Goal: Task Accomplishment & Management: Complete application form

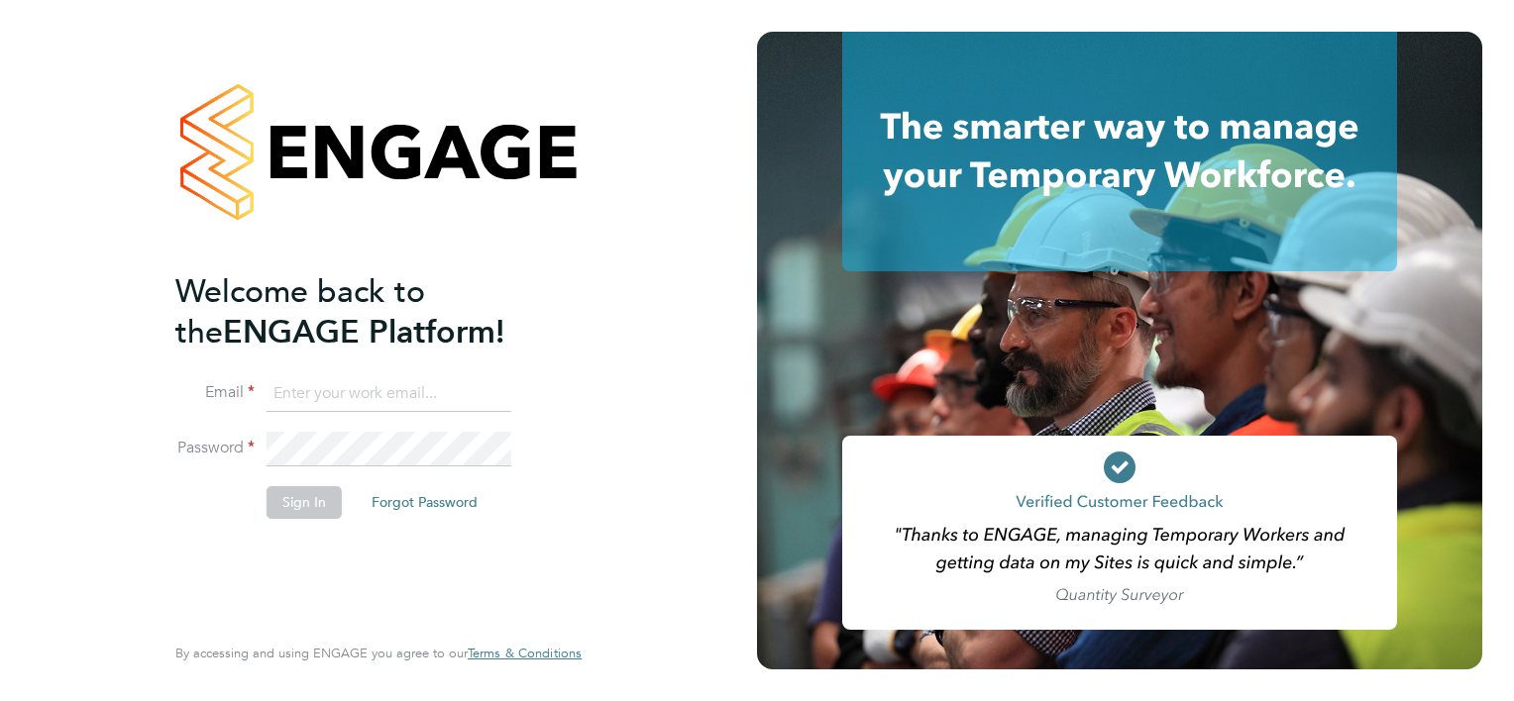
type input "[PERSON_NAME][EMAIL_ADDRESS][PERSON_NAME][DOMAIN_NAME]"
click at [162, 537] on div "Welcome back to the ENGAGE Platform! Email gurraj.singh@vistry.co.uk Password S…" at bounding box center [378, 350] width 485 height 701
click at [274, 515] on button "Sign In" at bounding box center [303, 502] width 75 height 32
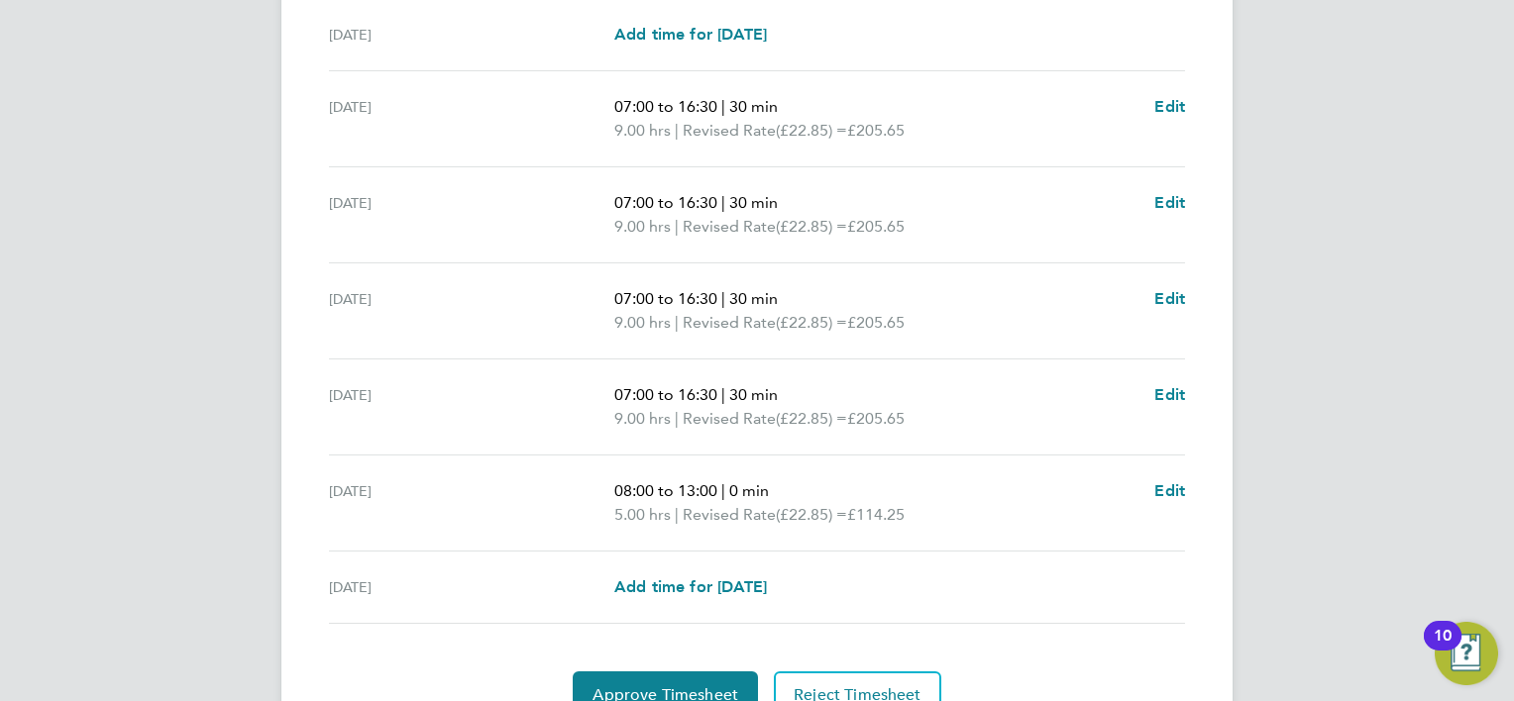
scroll to position [648, 0]
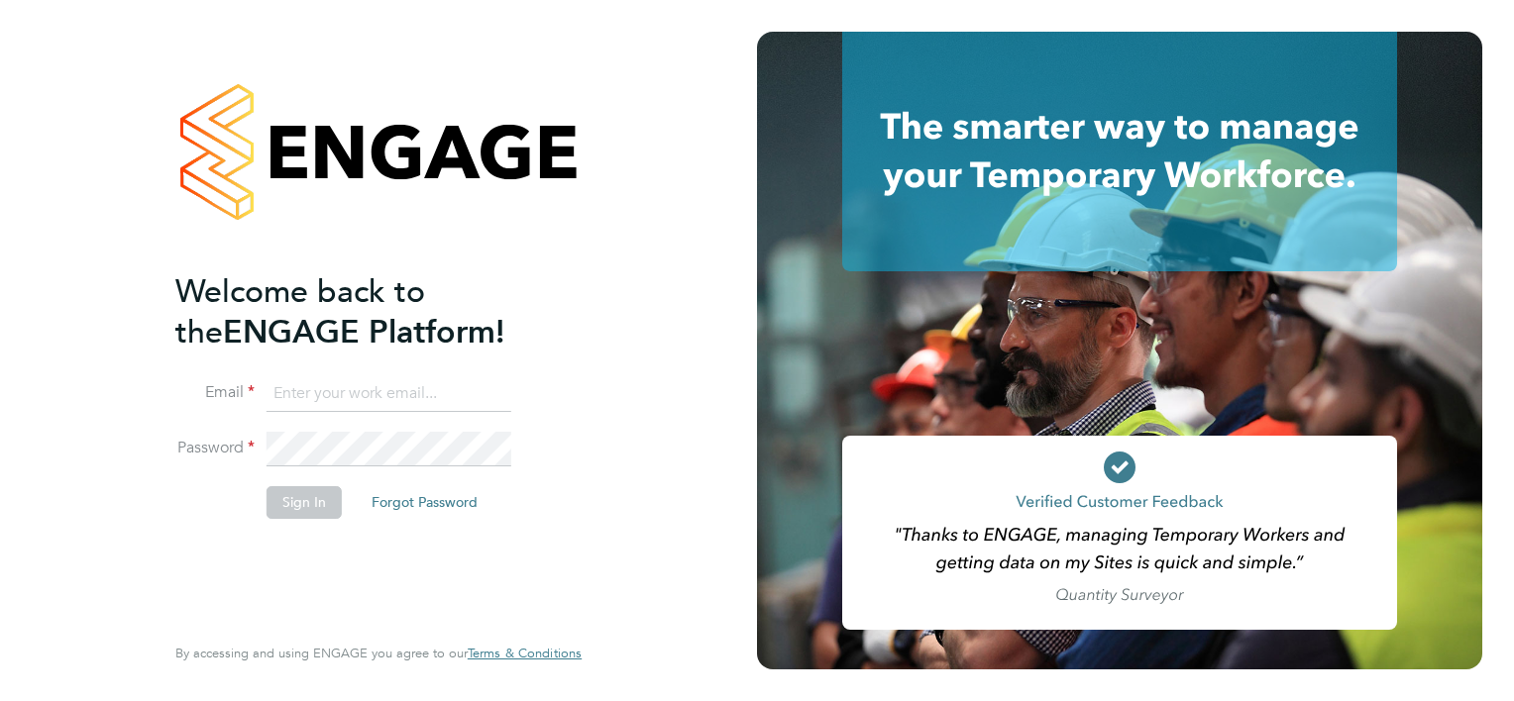
type input "[PERSON_NAME][EMAIL_ADDRESS][PERSON_NAME][DOMAIN_NAME]"
click at [301, 571] on div "Welcome back to the ENGAGE Platform! Email gurraj.singh@vistry.co.uk Password S…" at bounding box center [368, 449] width 386 height 357
click at [313, 509] on button "Sign In" at bounding box center [303, 502] width 75 height 32
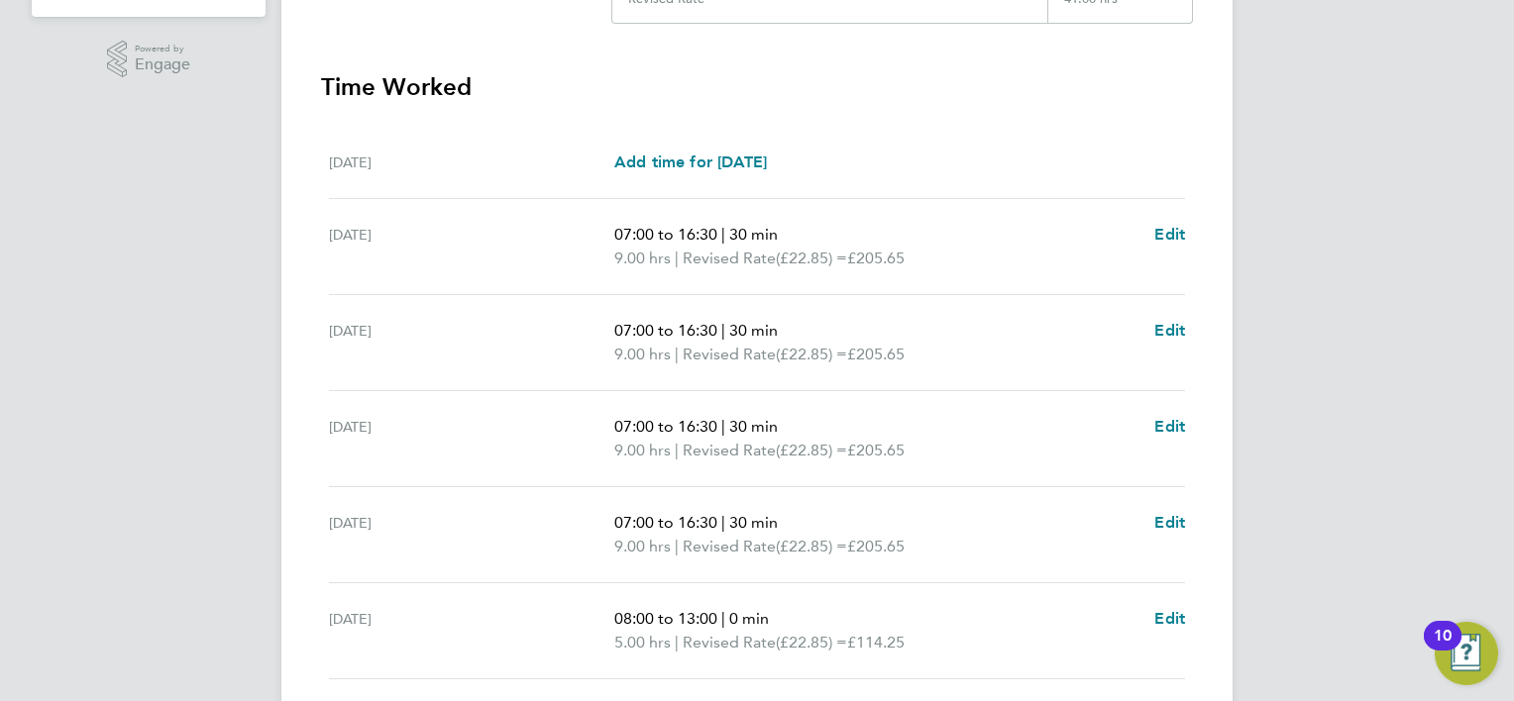
scroll to position [549, 0]
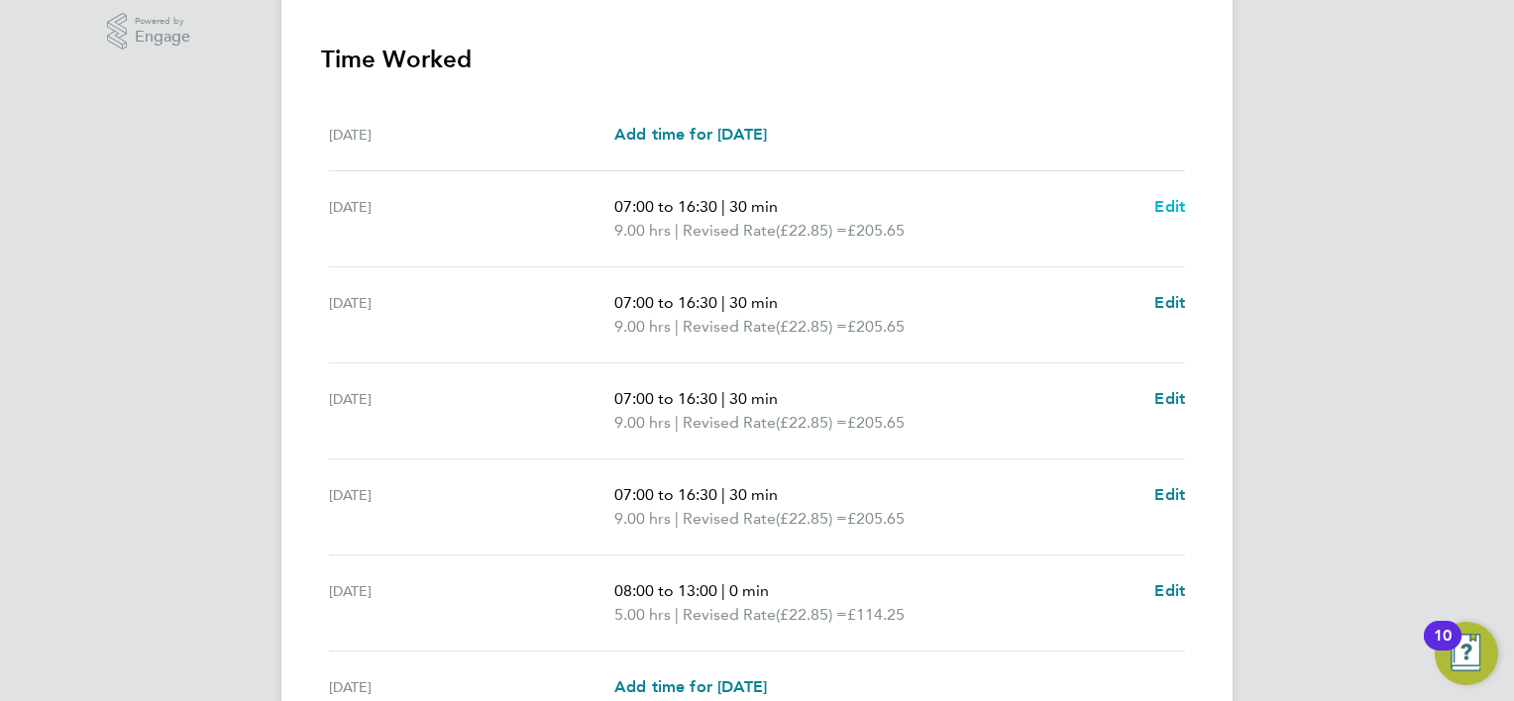
click at [1166, 203] on span "Edit" at bounding box center [1169, 206] width 31 height 19
select select "30"
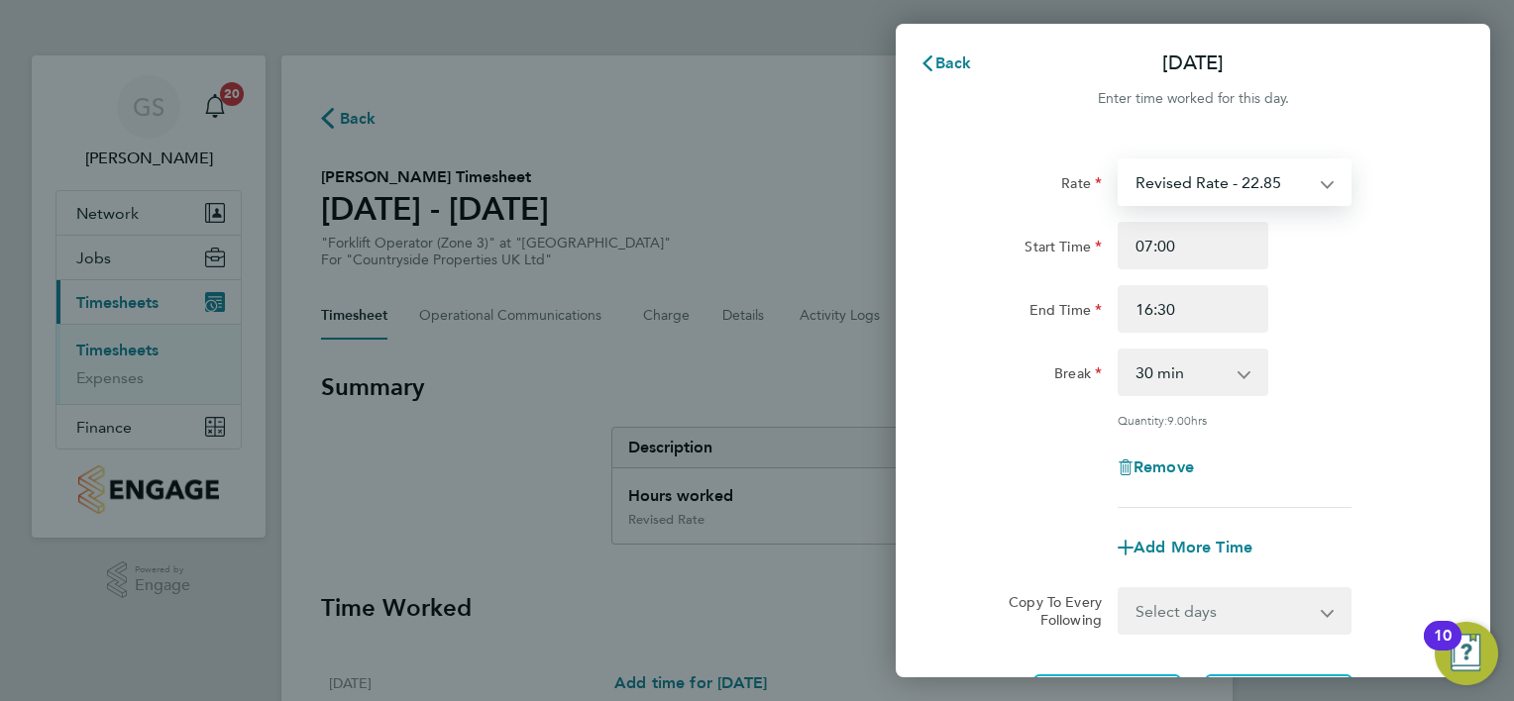
drag, startPoint x: 1167, startPoint y: 203, endPoint x: 1248, endPoint y: 341, distance: 159.9
click at [1167, 203] on select "Revised Rate - 22.85" at bounding box center [1222, 182] width 206 height 44
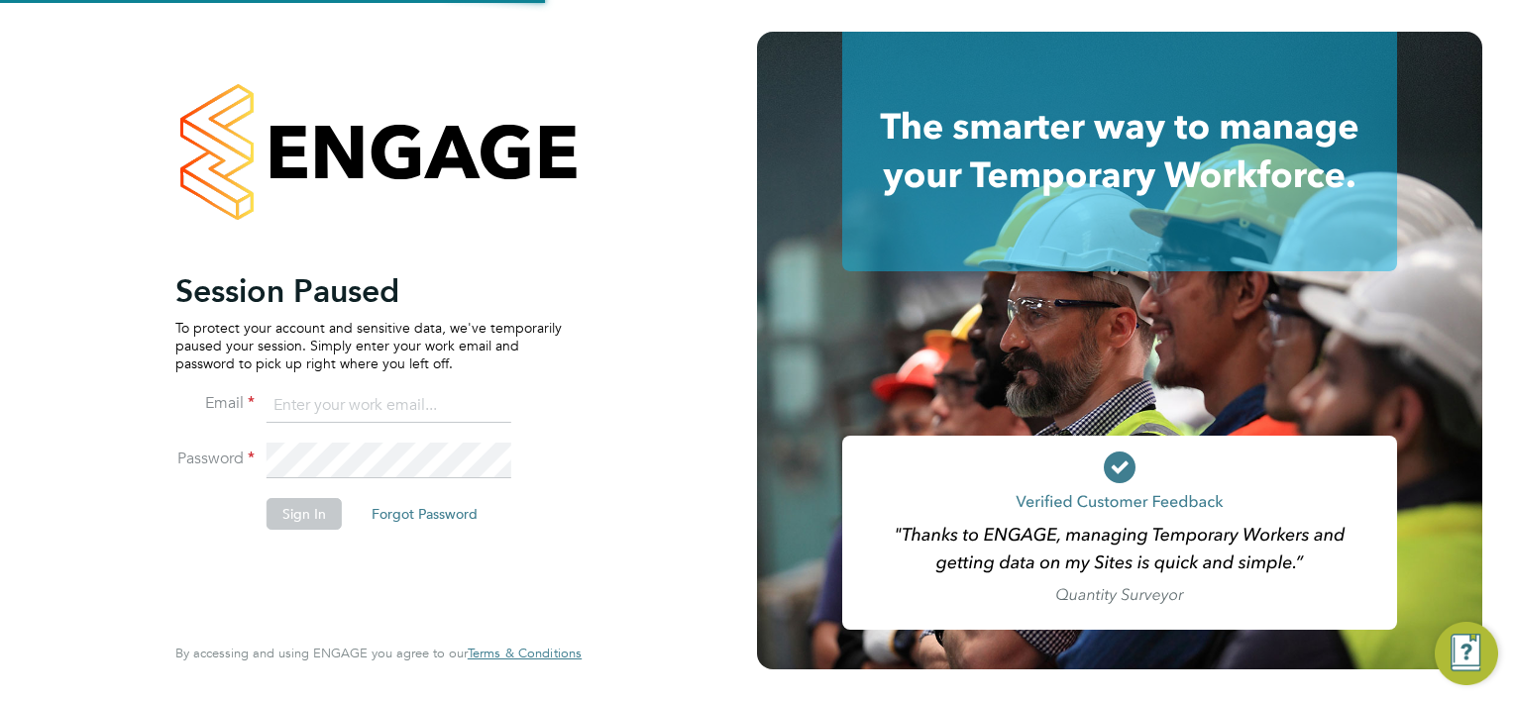
type input "gurraj.singh@vistry.co.uk"
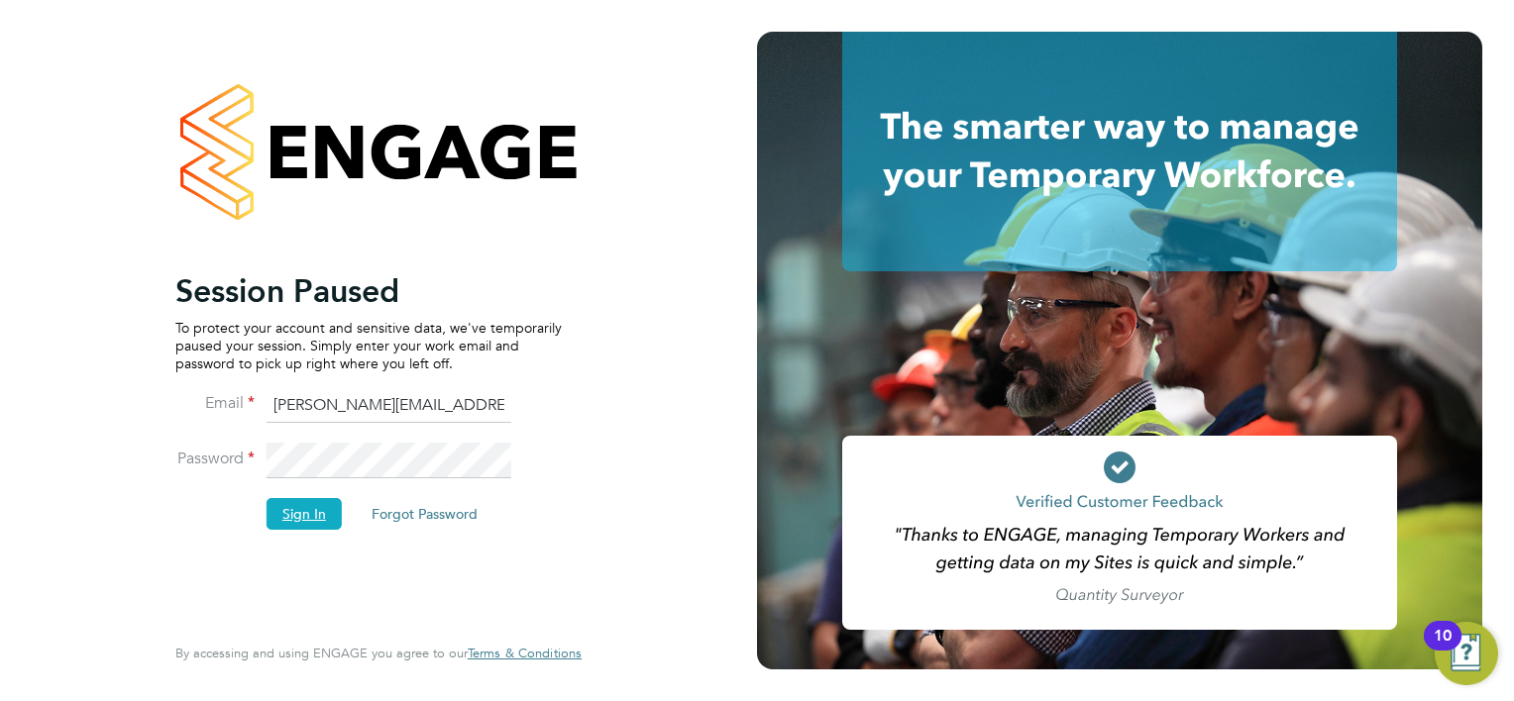
click at [298, 525] on button "Sign In" at bounding box center [303, 514] width 75 height 32
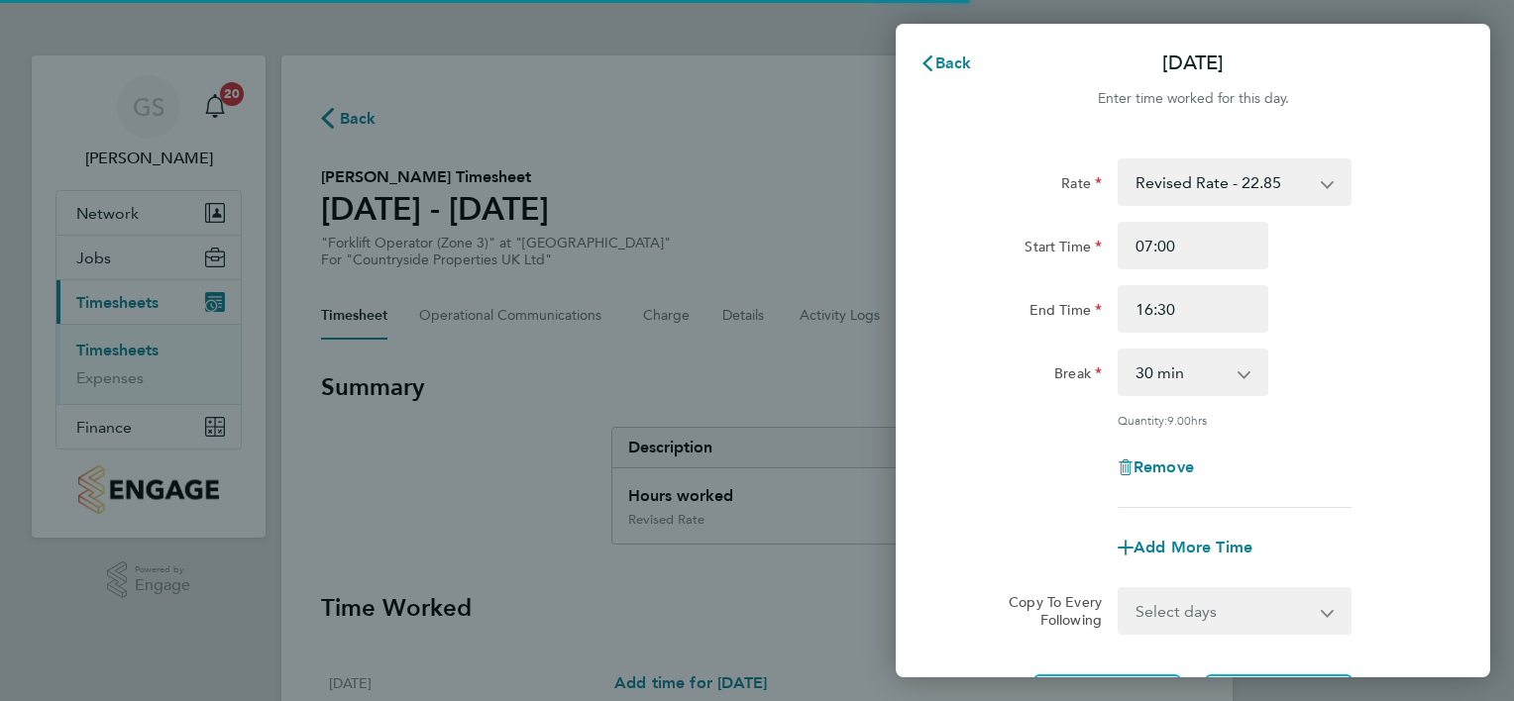
select select "30"
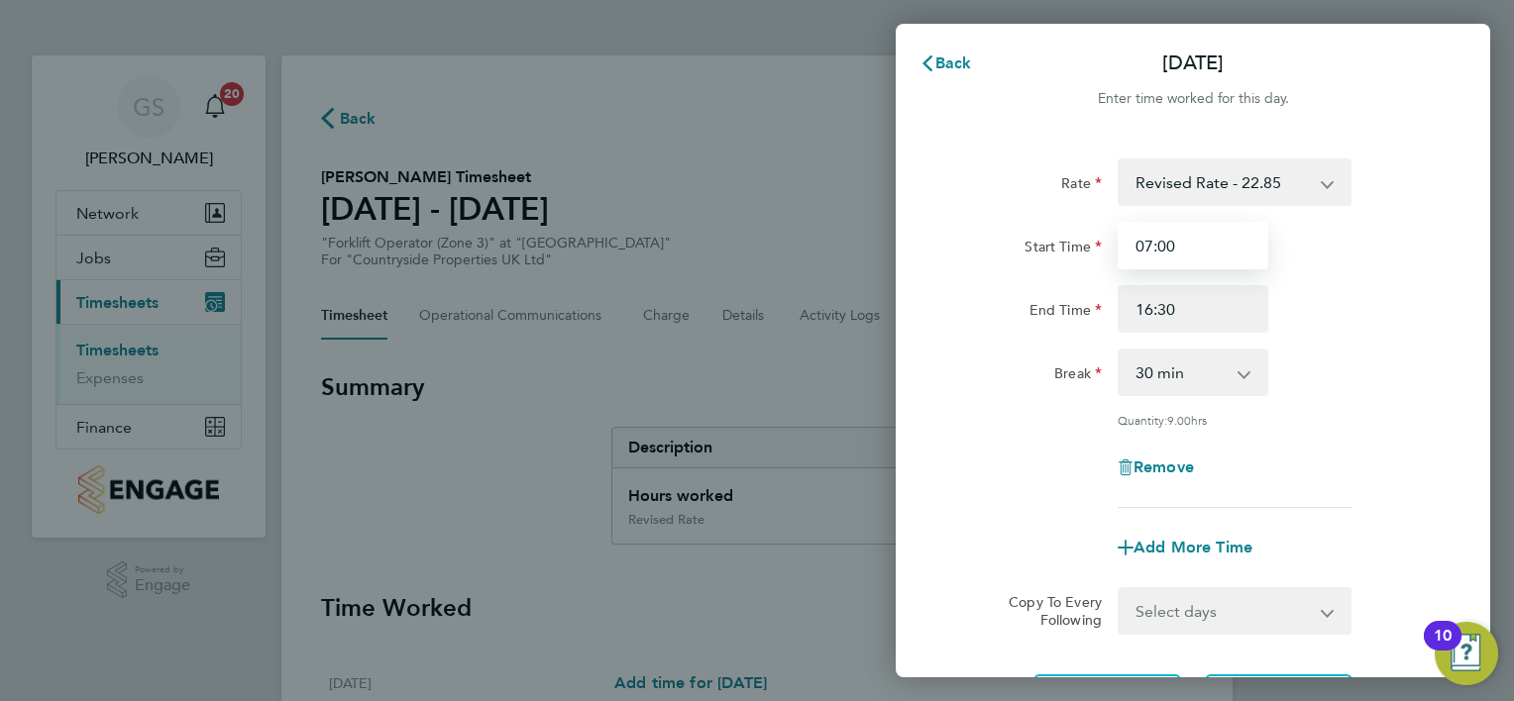
click at [1165, 254] on input "07:00" at bounding box center [1192, 246] width 151 height 48
type input "07:30"
click at [1325, 396] on div "Rate Revised Rate - 22.85 Start Time 07:30 End Time 16:30 Break 0 min 15 min 30…" at bounding box center [1192, 333] width 483 height 350
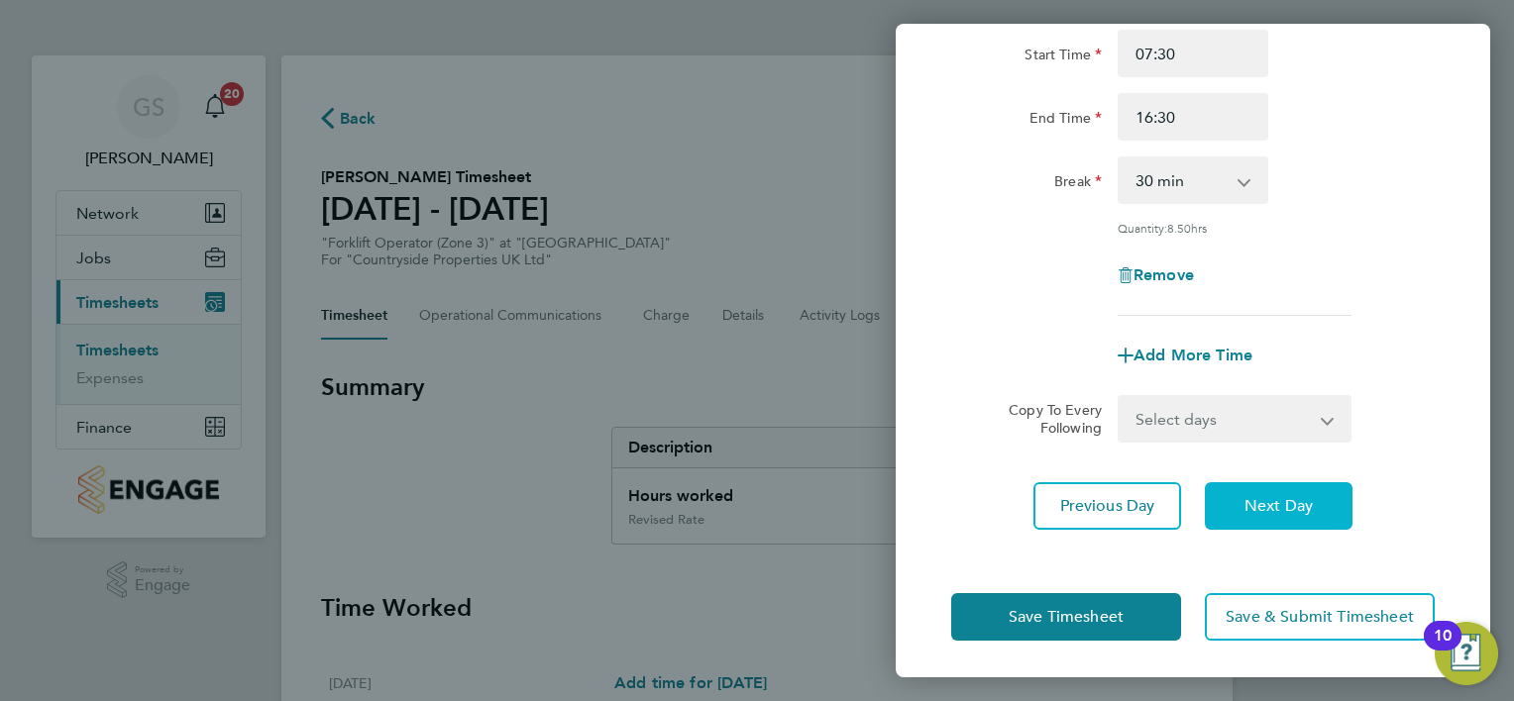
click at [1246, 519] on button "Next Day" at bounding box center [1279, 506] width 148 height 48
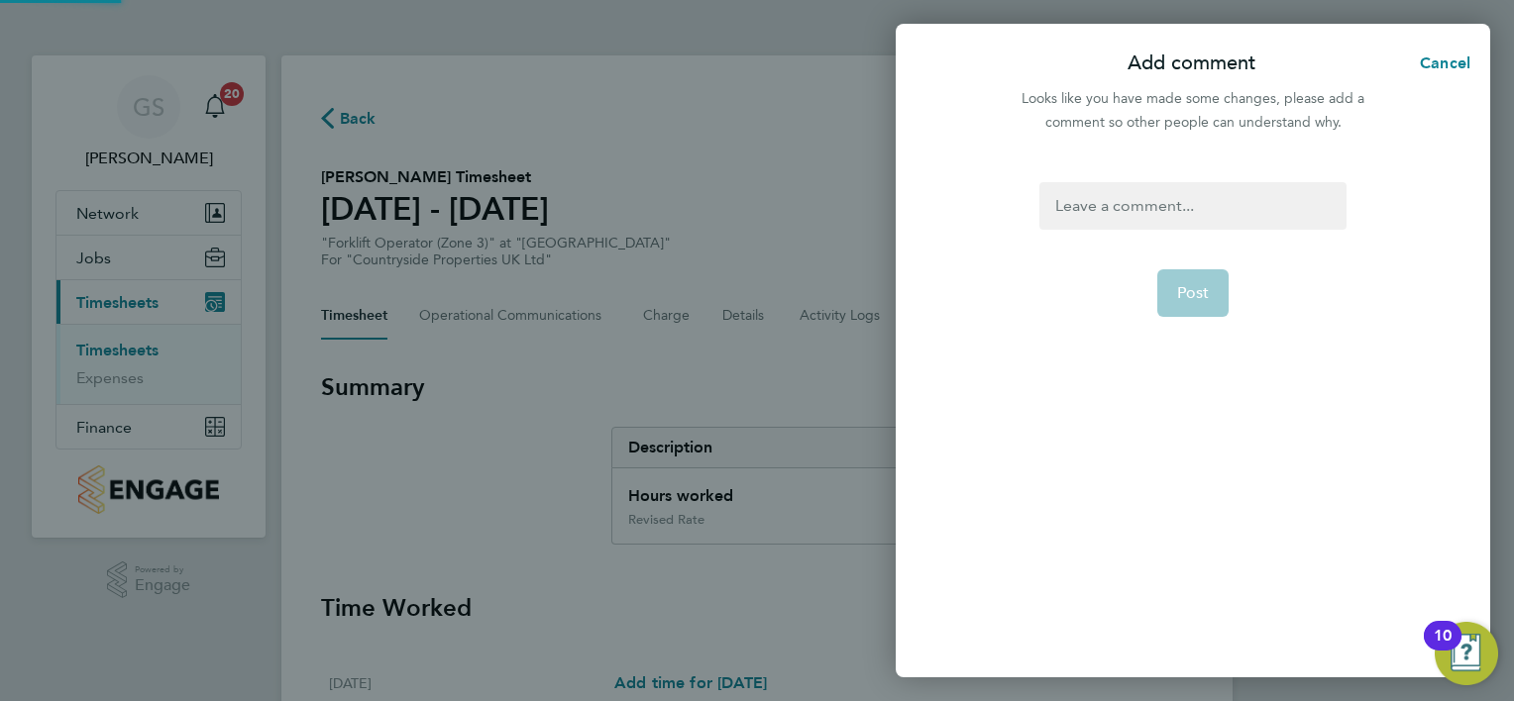
click at [1181, 206] on div at bounding box center [1192, 206] width 306 height 48
click at [1126, 200] on div at bounding box center [1192, 206] width 306 height 48
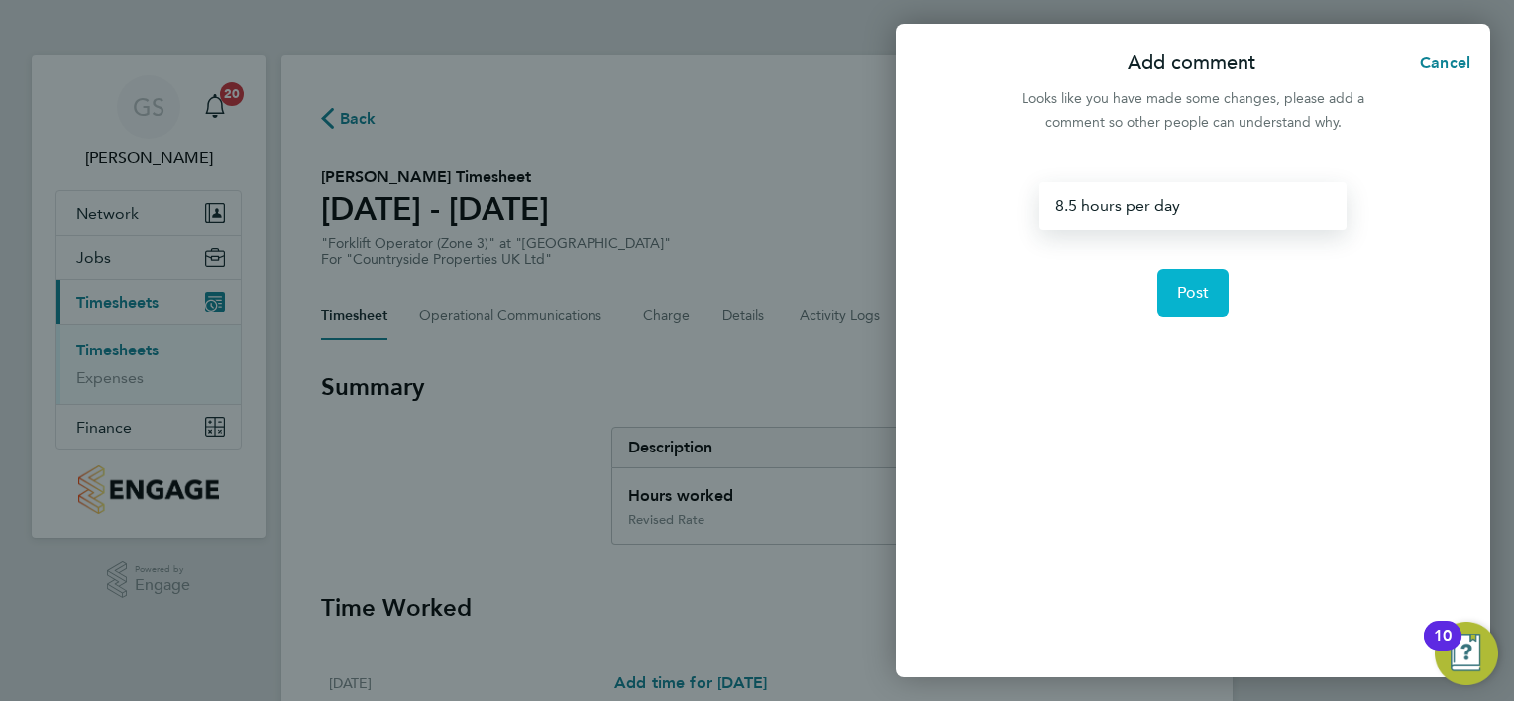
click at [1189, 276] on button "Post" at bounding box center [1193, 293] width 72 height 48
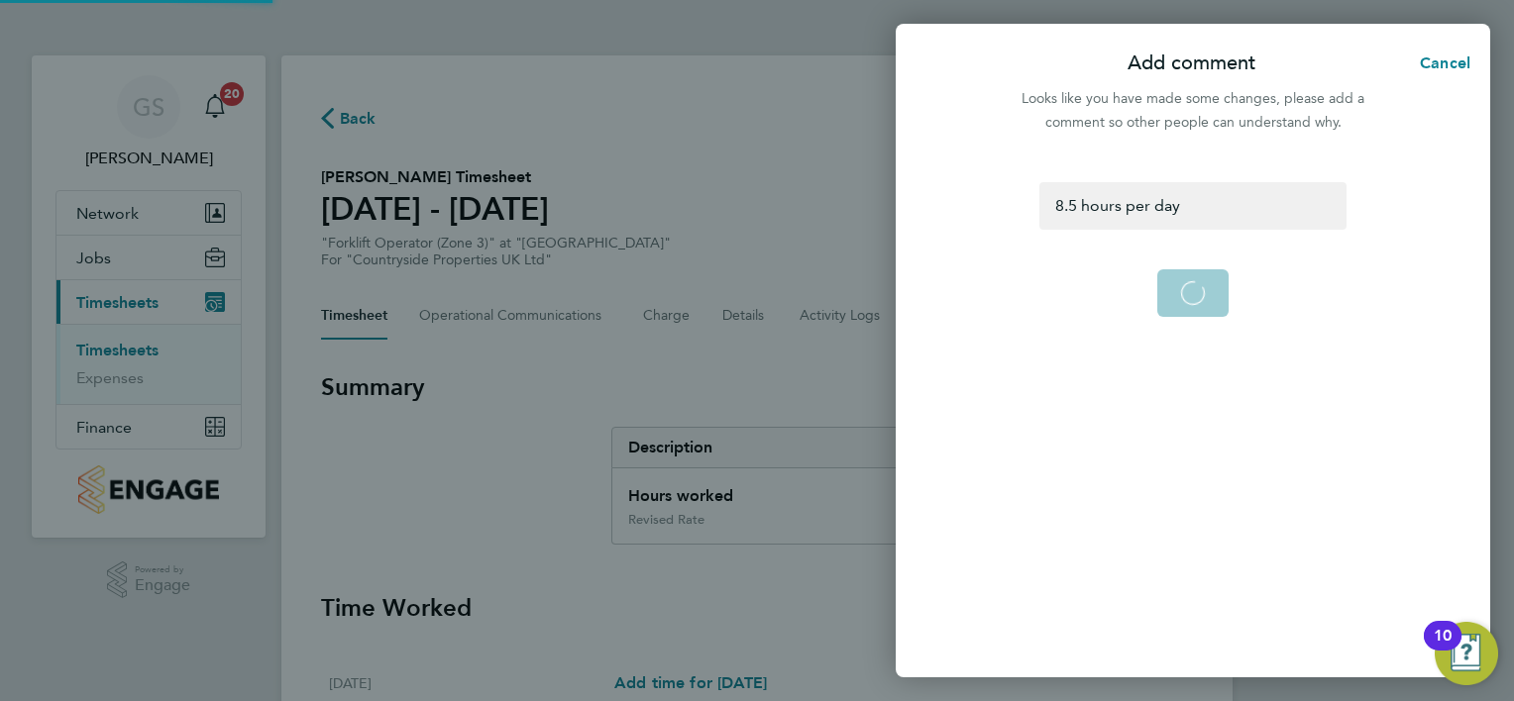
select select "30"
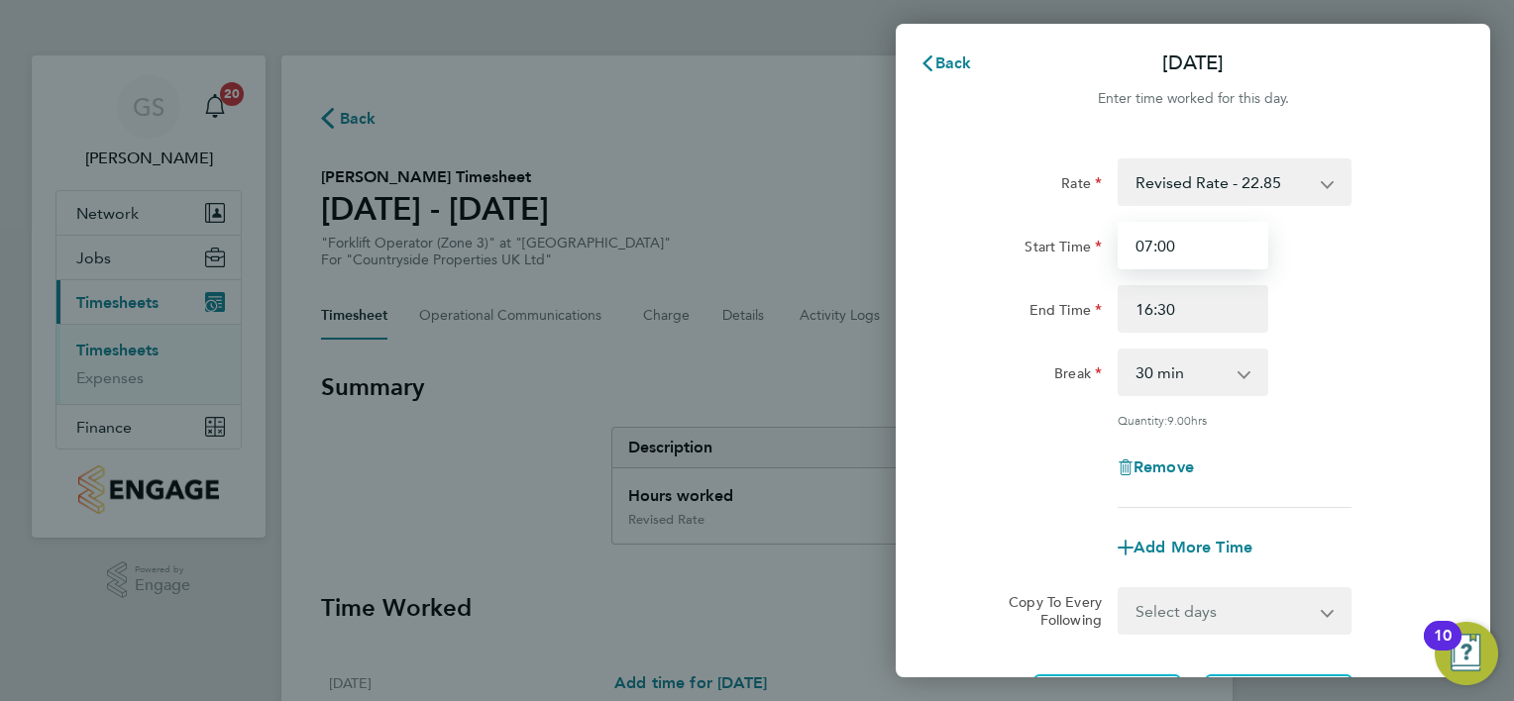
click at [1165, 245] on input "07:00" at bounding box center [1192, 246] width 151 height 48
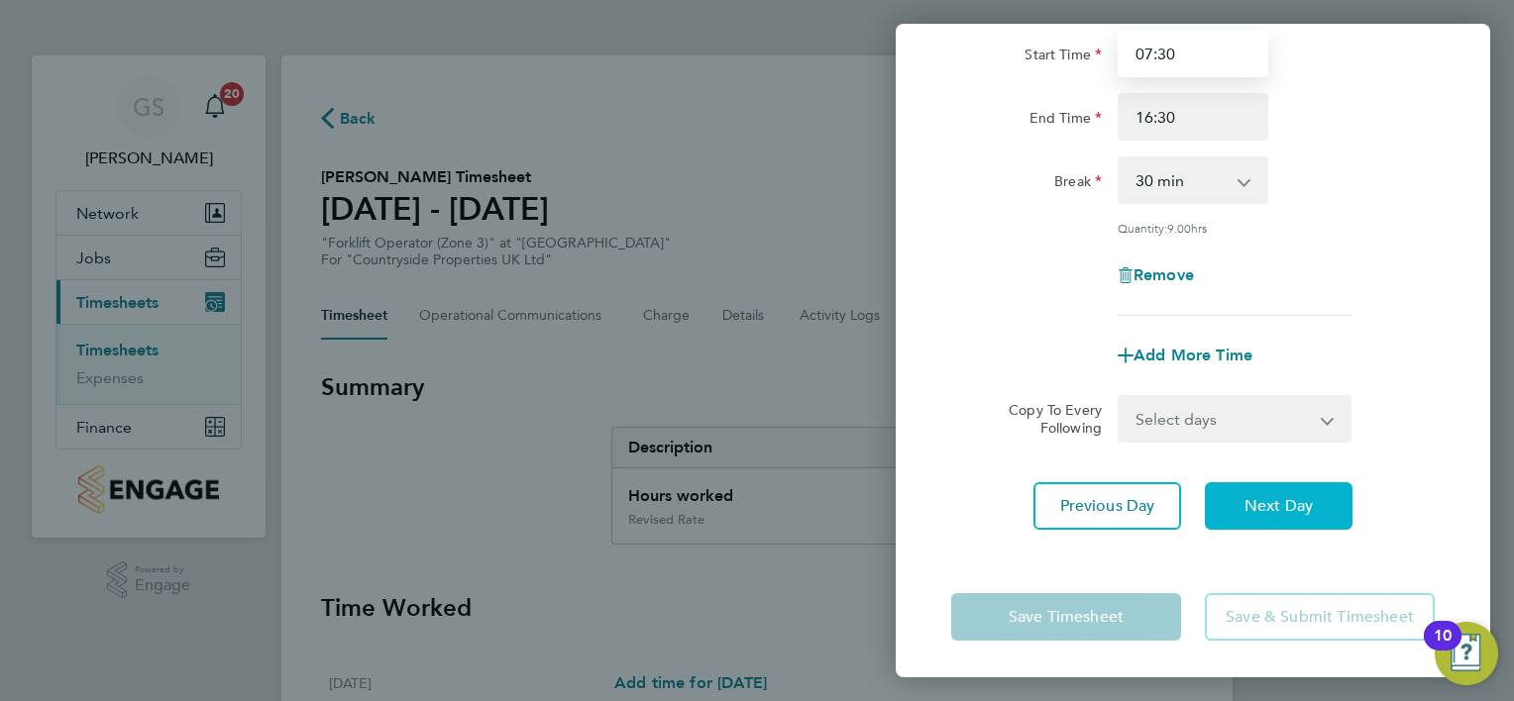
type input "07:30"
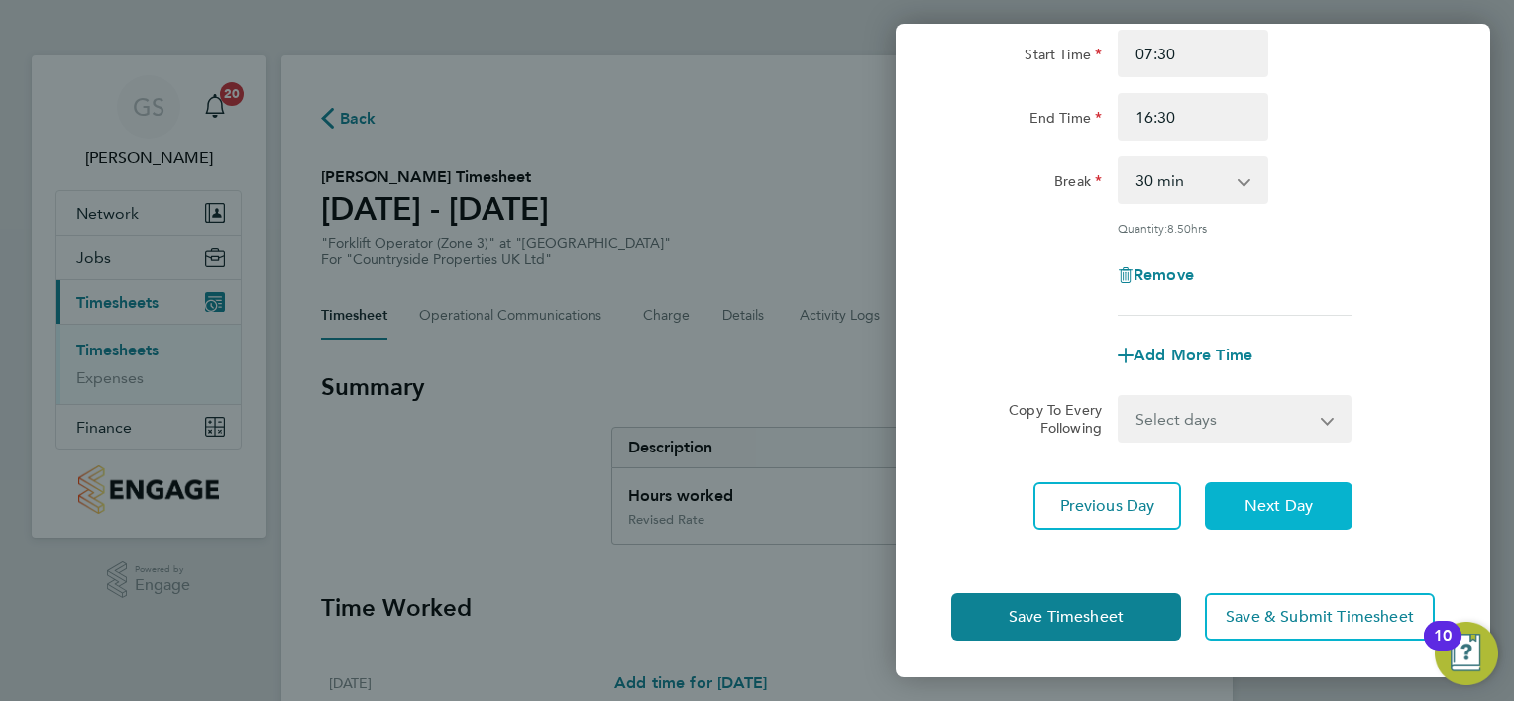
click at [1265, 505] on span "Next Day" at bounding box center [1278, 506] width 68 height 20
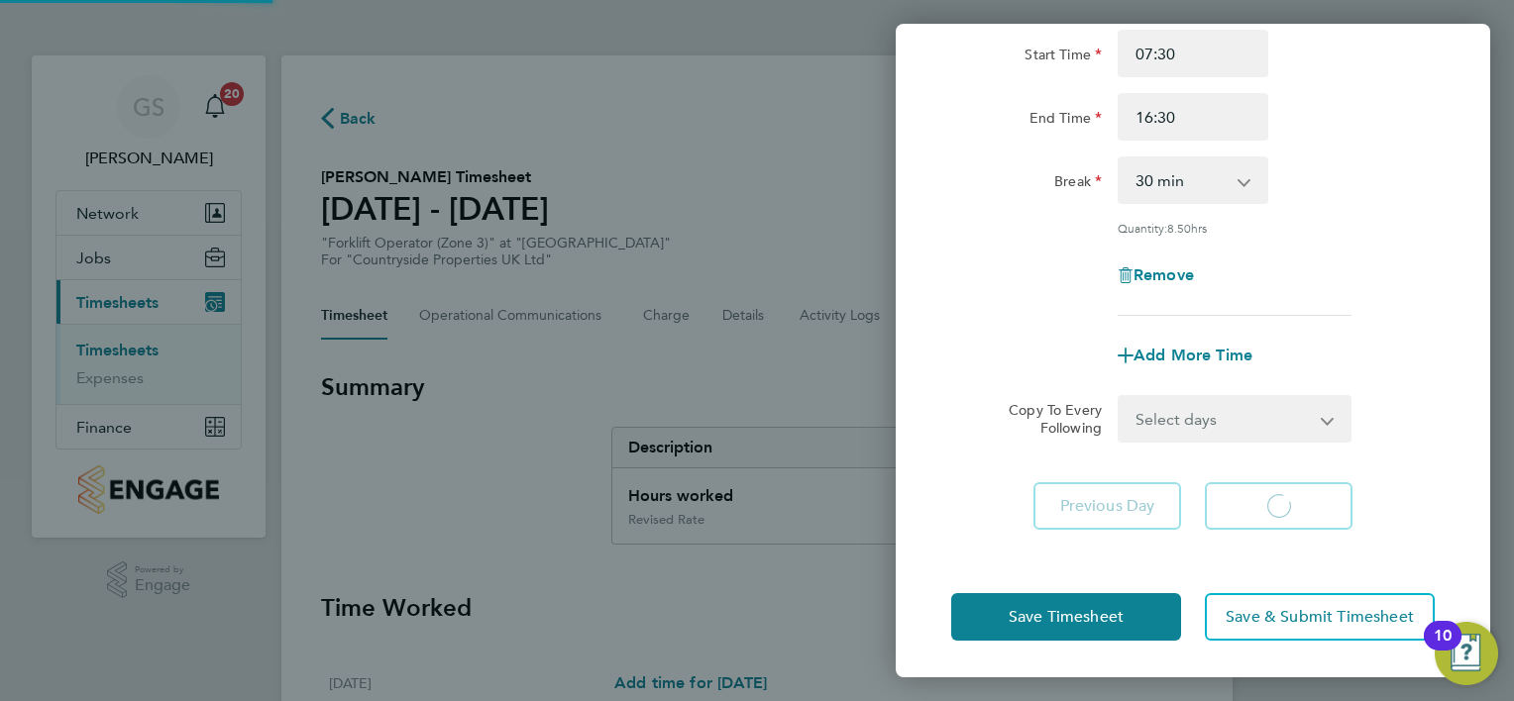
select select "30"
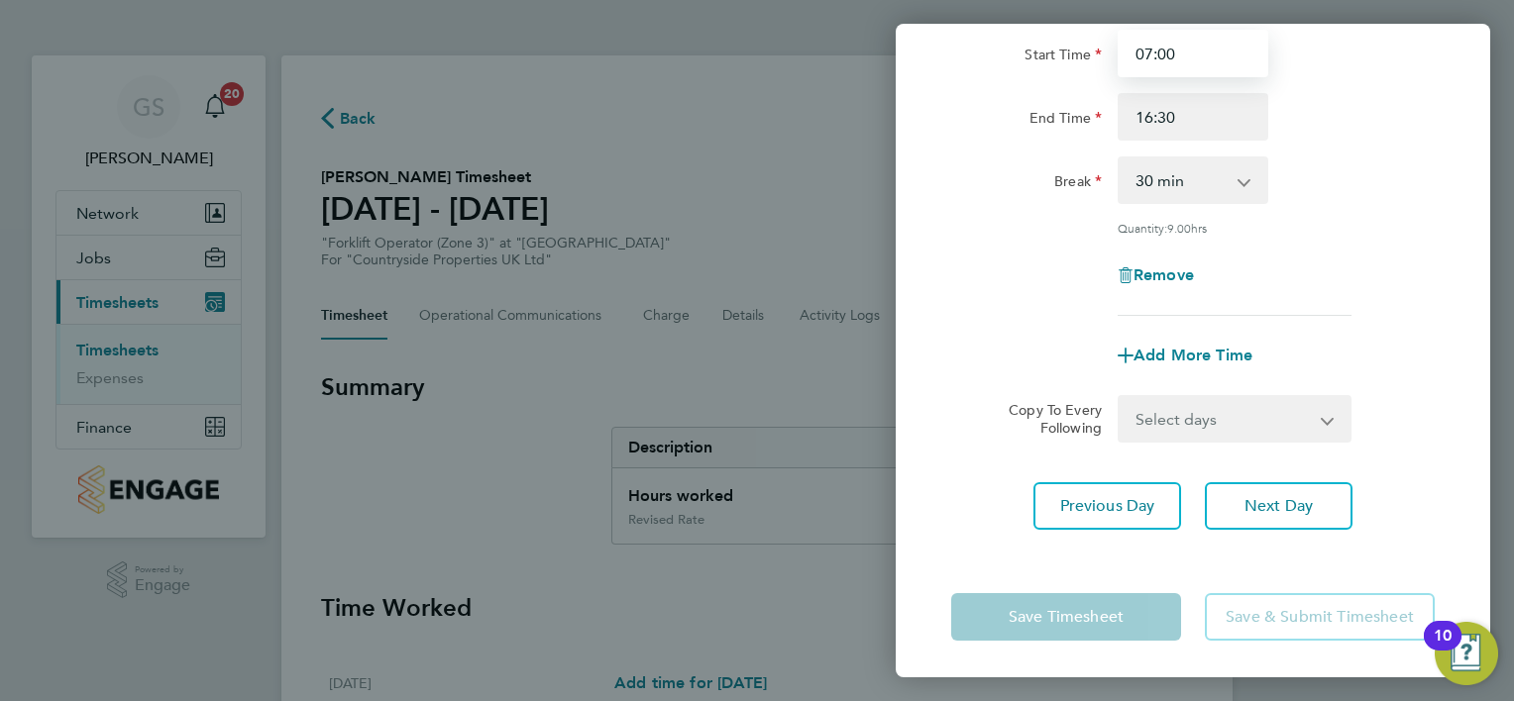
click at [1164, 44] on input "07:00" at bounding box center [1192, 54] width 151 height 48
type input "07:30"
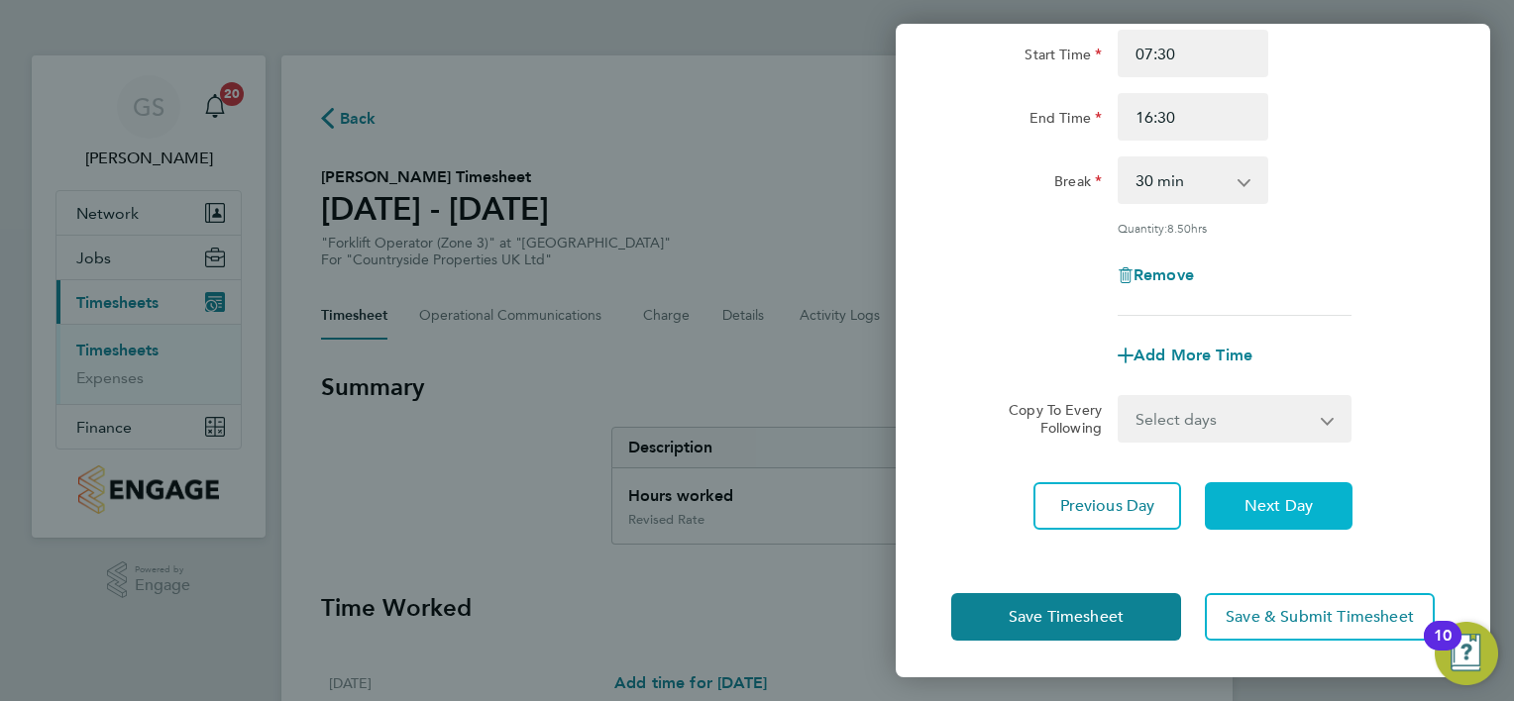
click at [1284, 504] on span "Next Day" at bounding box center [1278, 506] width 68 height 20
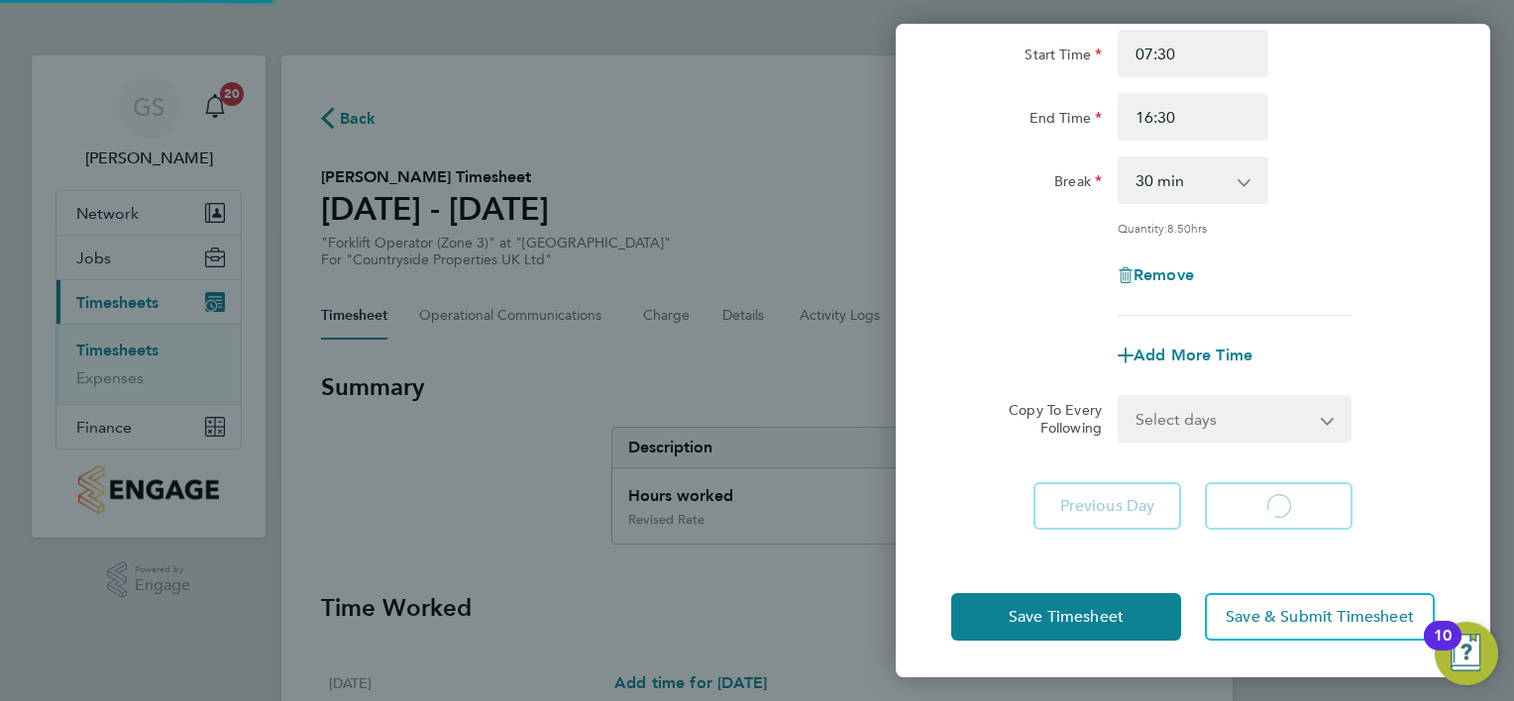
select select "30"
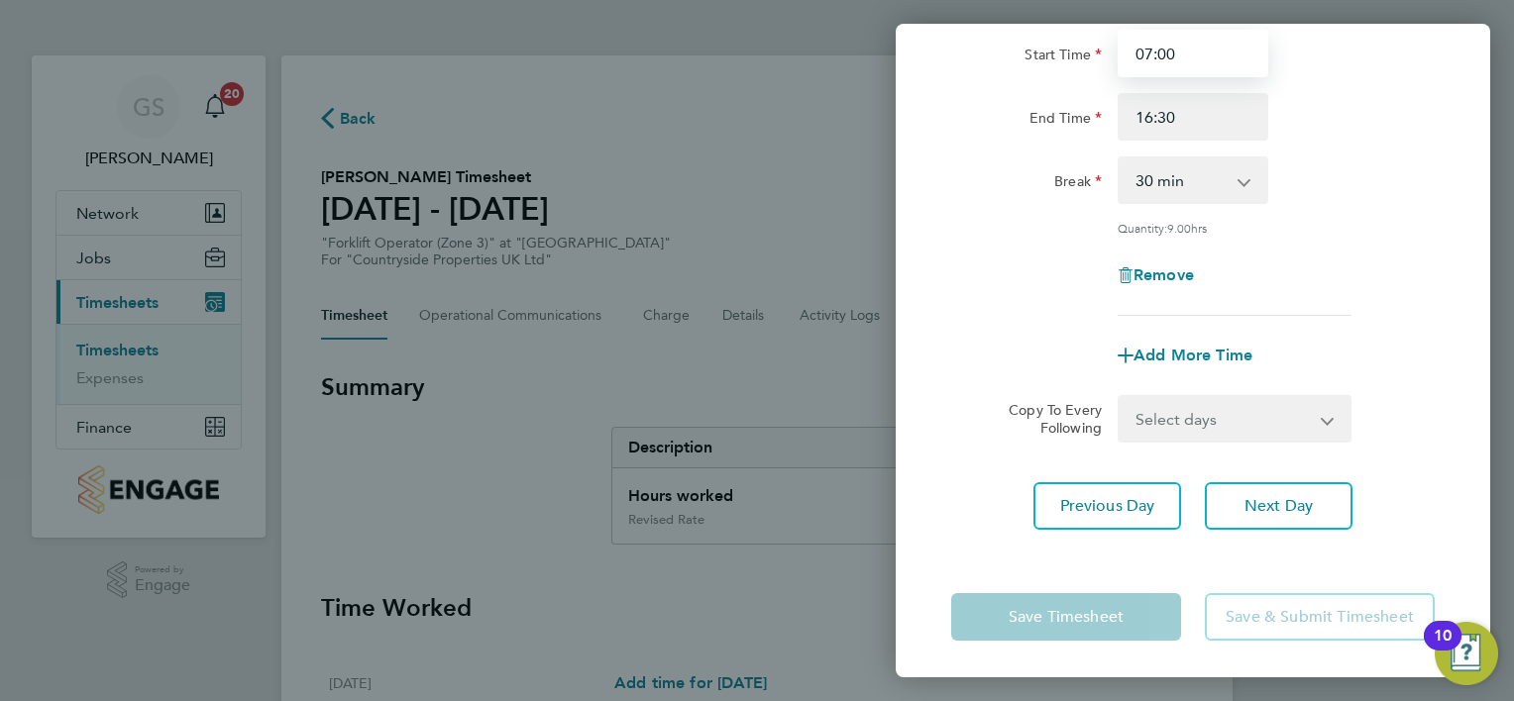
click at [1165, 56] on input "07:00" at bounding box center [1192, 54] width 151 height 48
type input "07:30"
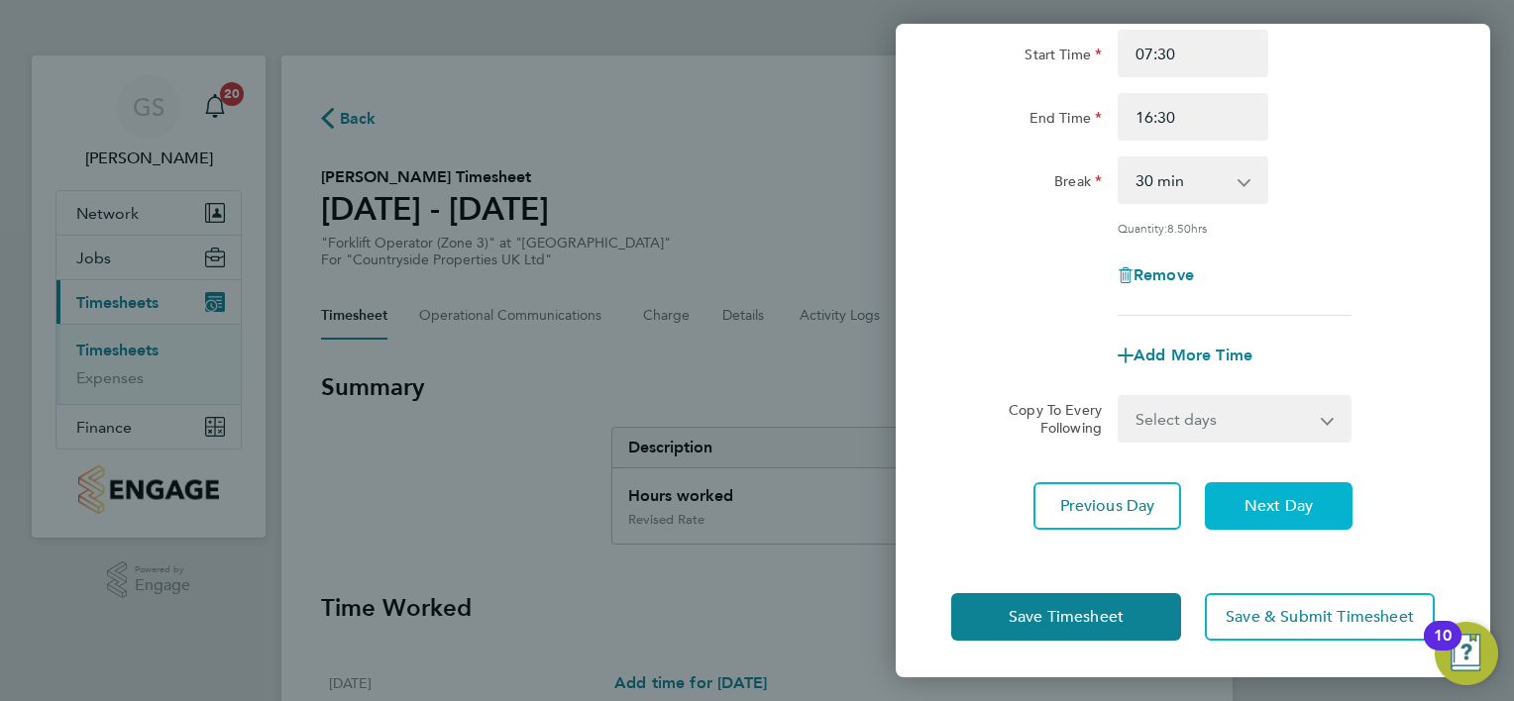
click at [1268, 486] on button "Next Day" at bounding box center [1279, 506] width 148 height 48
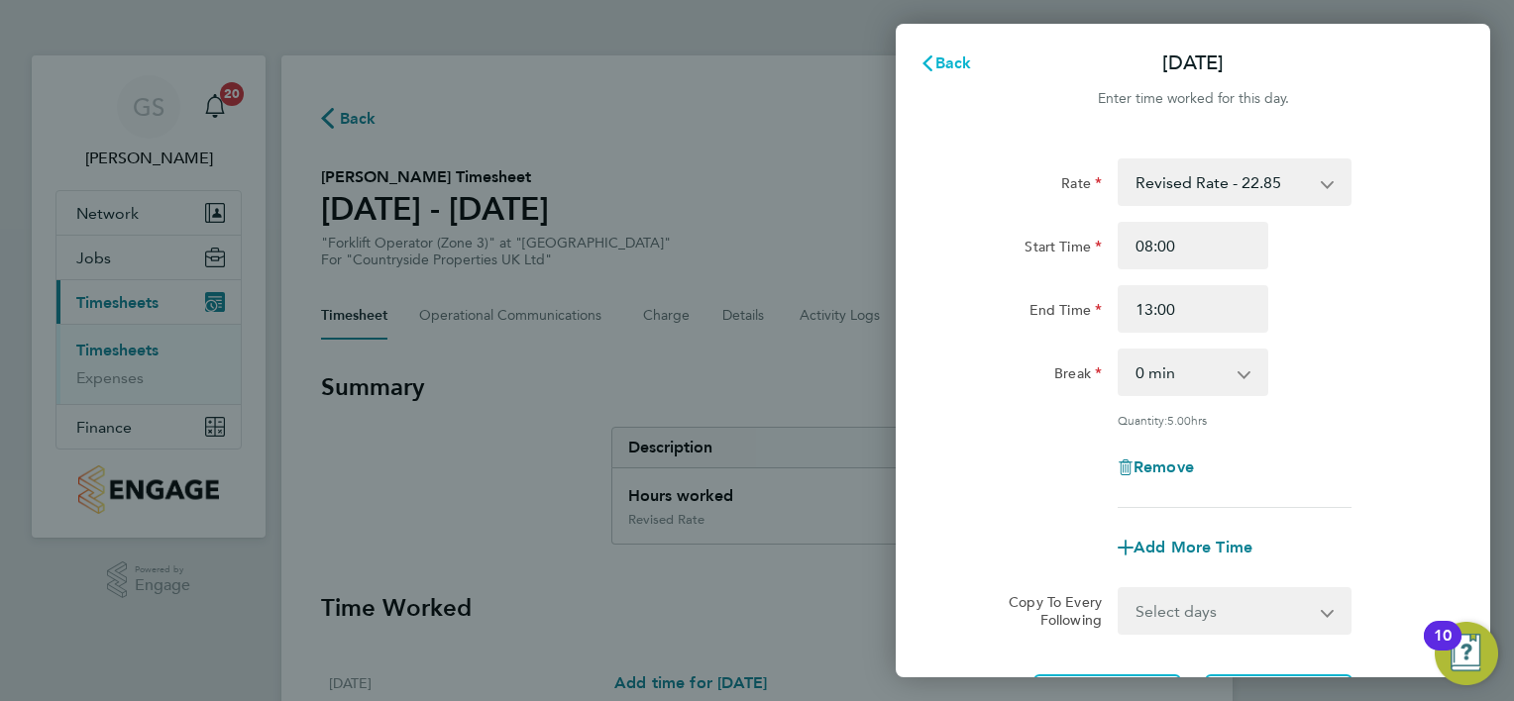
click at [950, 75] on button "Back" at bounding box center [945, 64] width 92 height 40
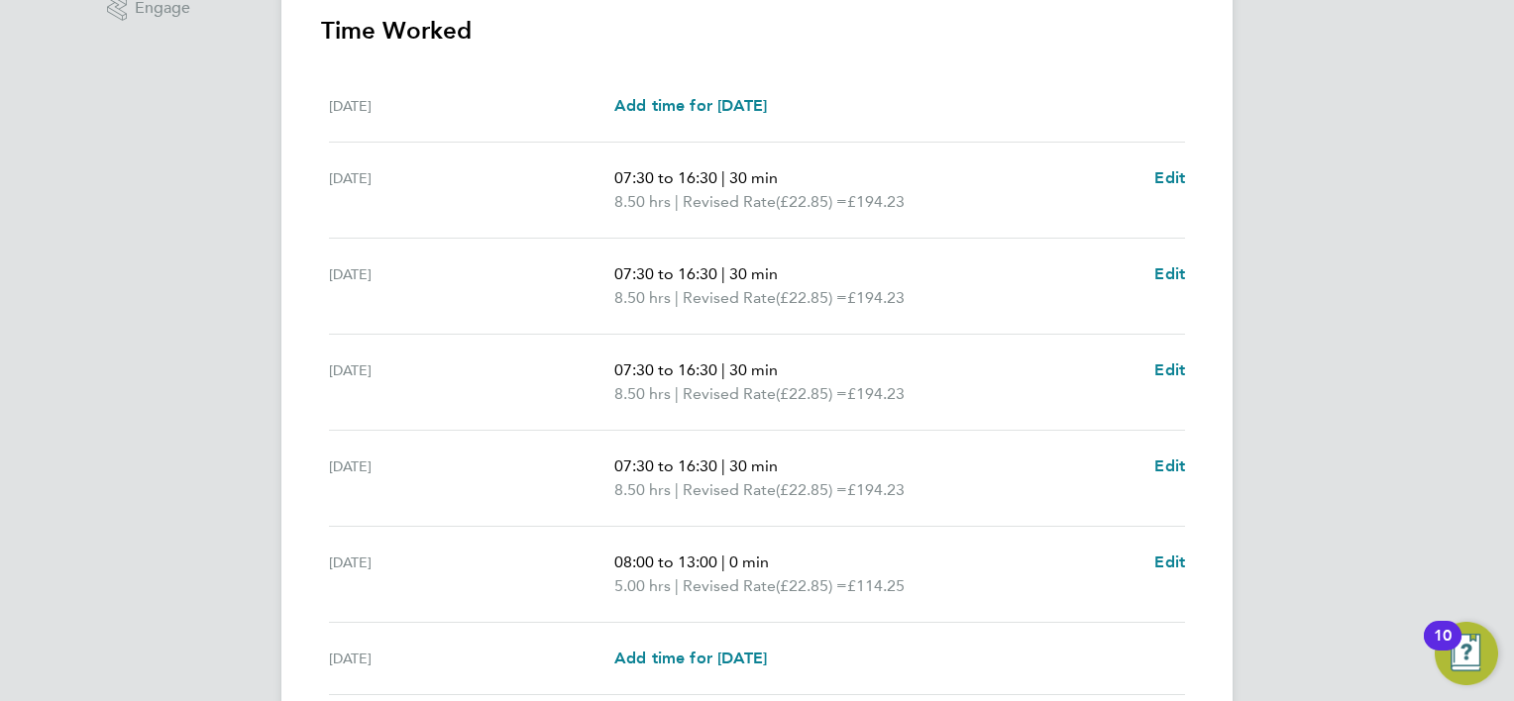
scroll to position [743, 0]
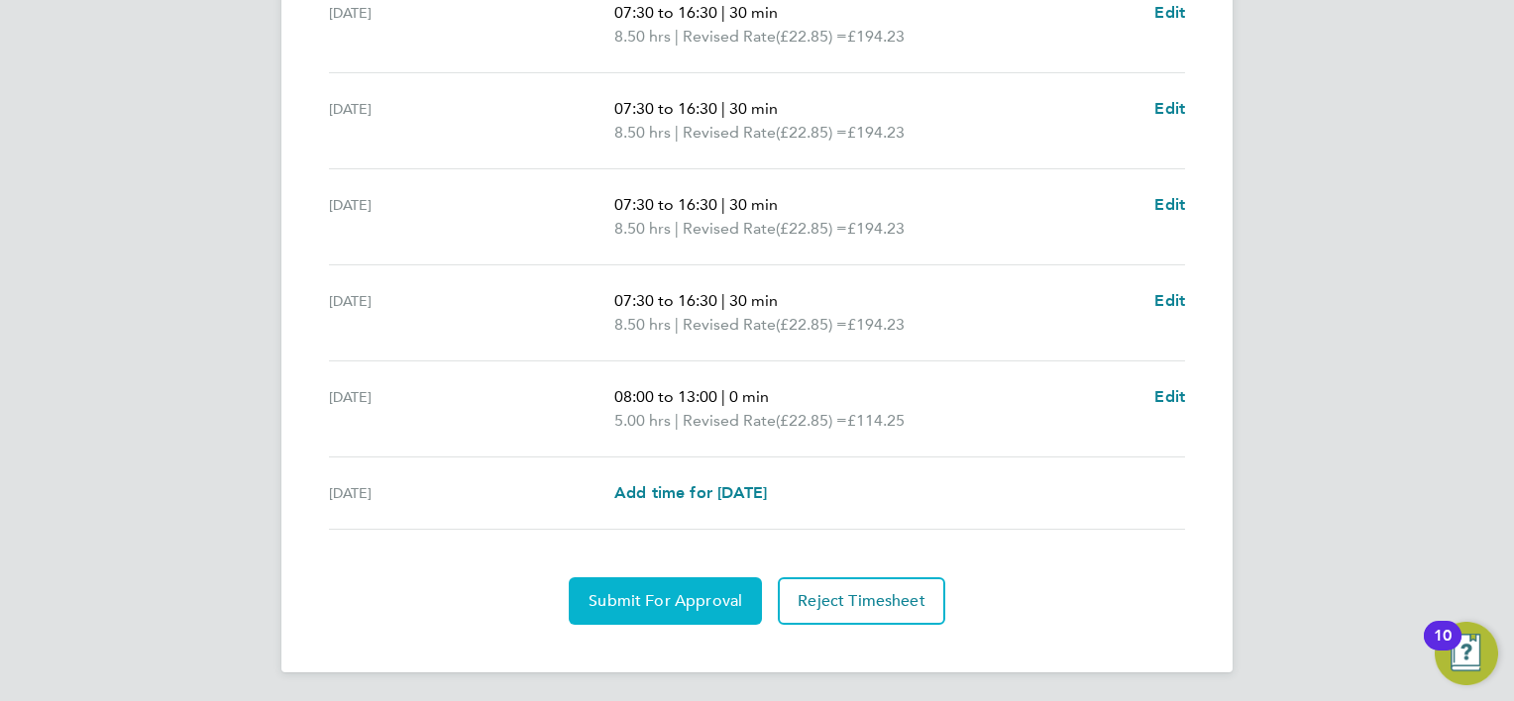
click at [611, 599] on span "Submit For Approval" at bounding box center [665, 601] width 154 height 20
